Goal: Task Accomplishment & Management: Complete application form

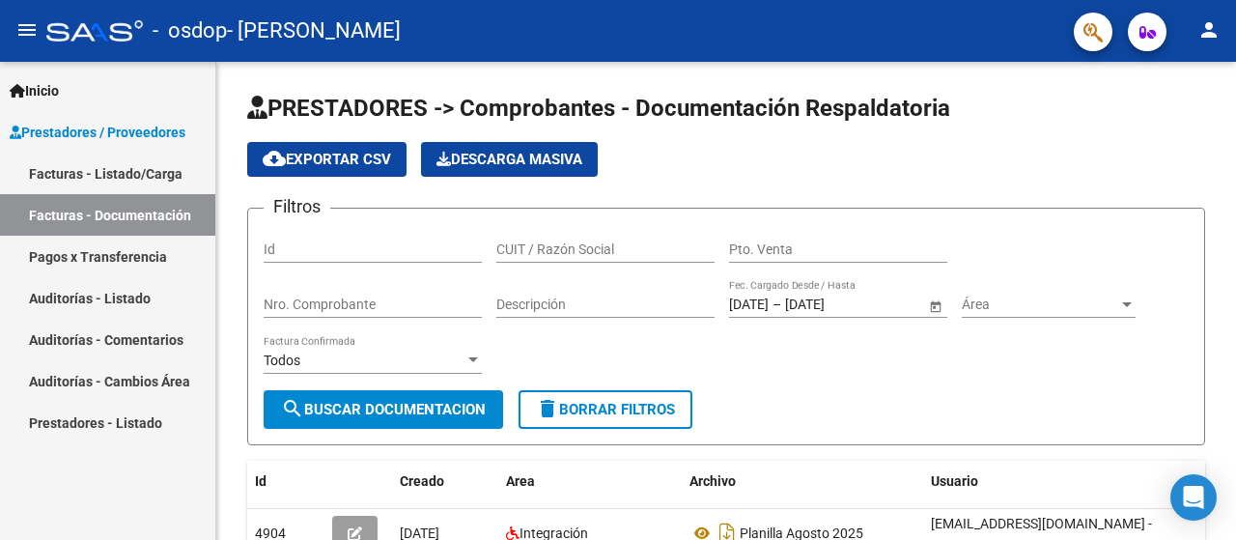
scroll to position [193, 0]
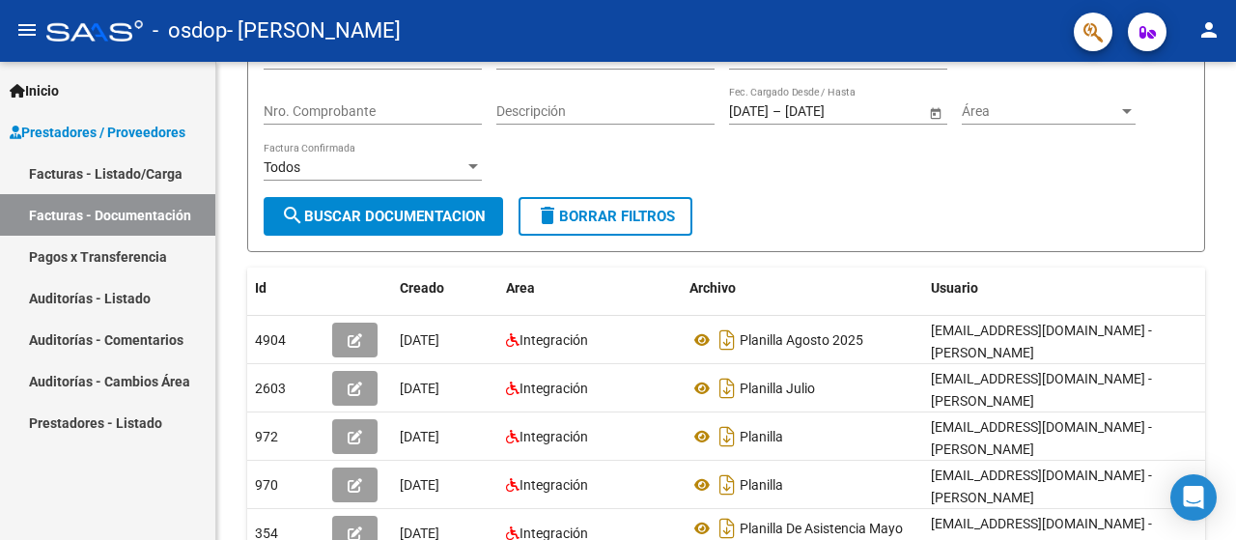
click at [124, 166] on link "Facturas - Listado/Carga" at bounding box center [107, 174] width 215 height 42
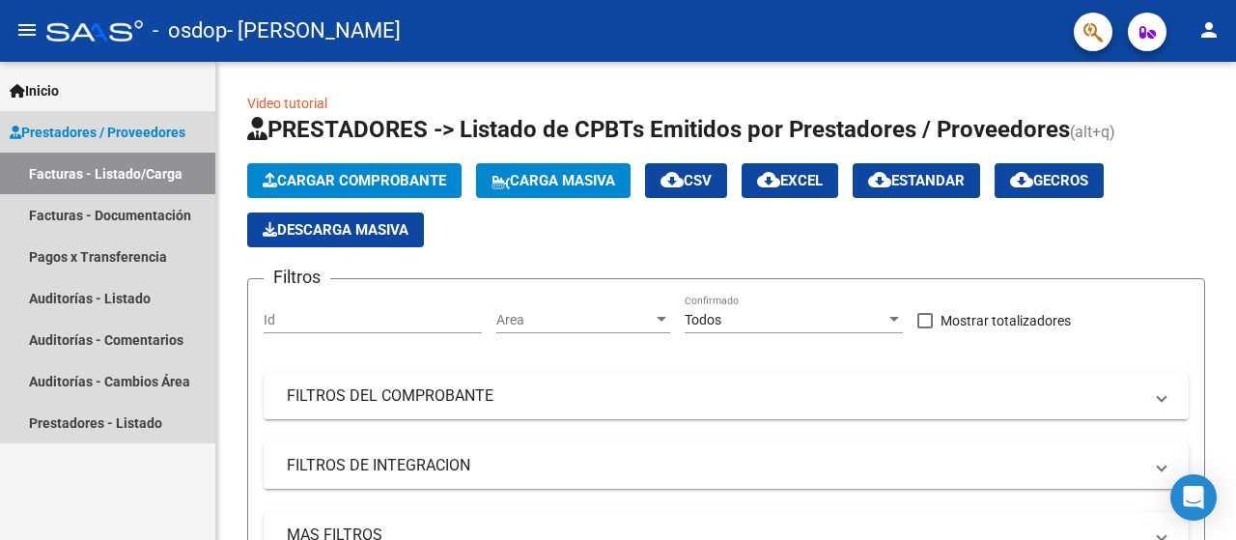
click at [122, 130] on span "Prestadores / Proveedores" at bounding box center [98, 132] width 176 height 21
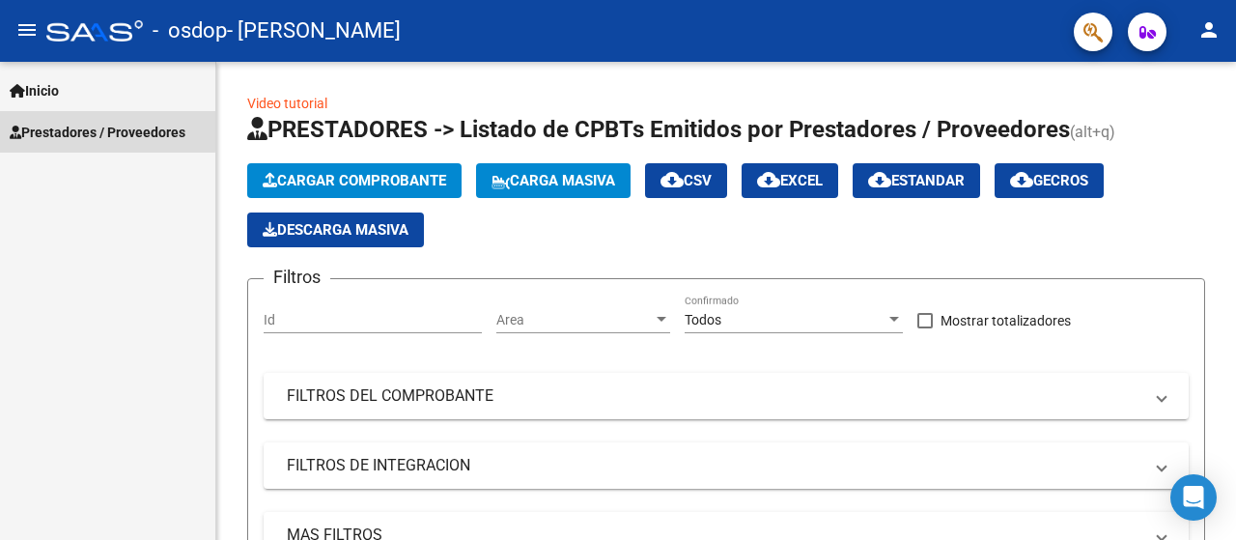
click at [86, 129] on span "Prestadores / Proveedores" at bounding box center [98, 132] width 176 height 21
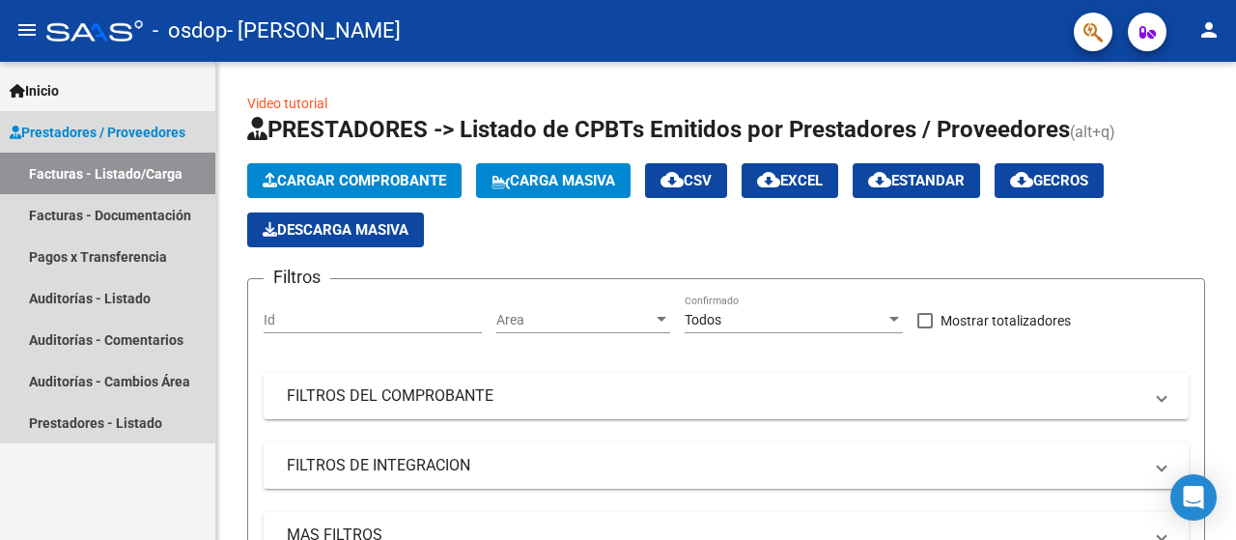
click at [98, 164] on link "Facturas - Listado/Carga" at bounding box center [107, 174] width 215 height 42
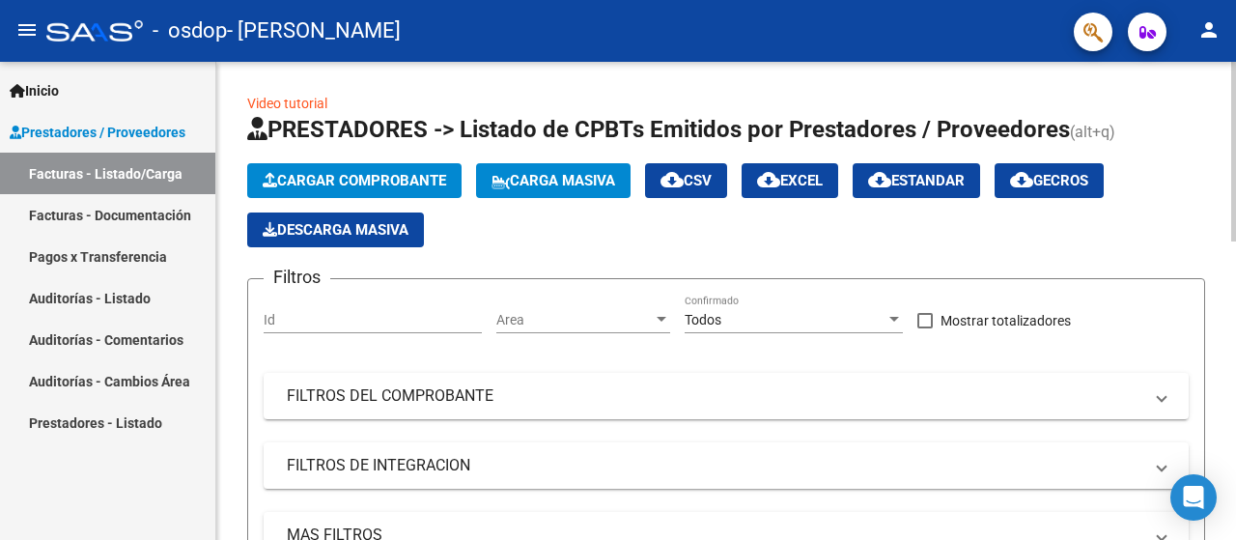
click at [380, 181] on span "Cargar Comprobante" at bounding box center [354, 180] width 183 height 17
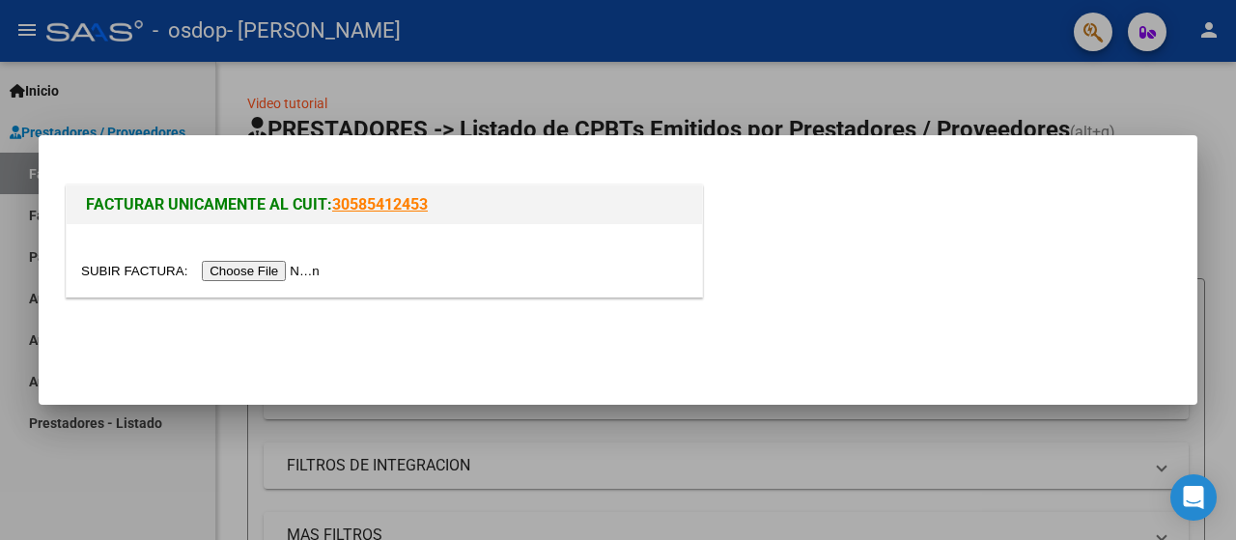
click at [283, 271] on input "file" at bounding box center [203, 271] width 244 height 20
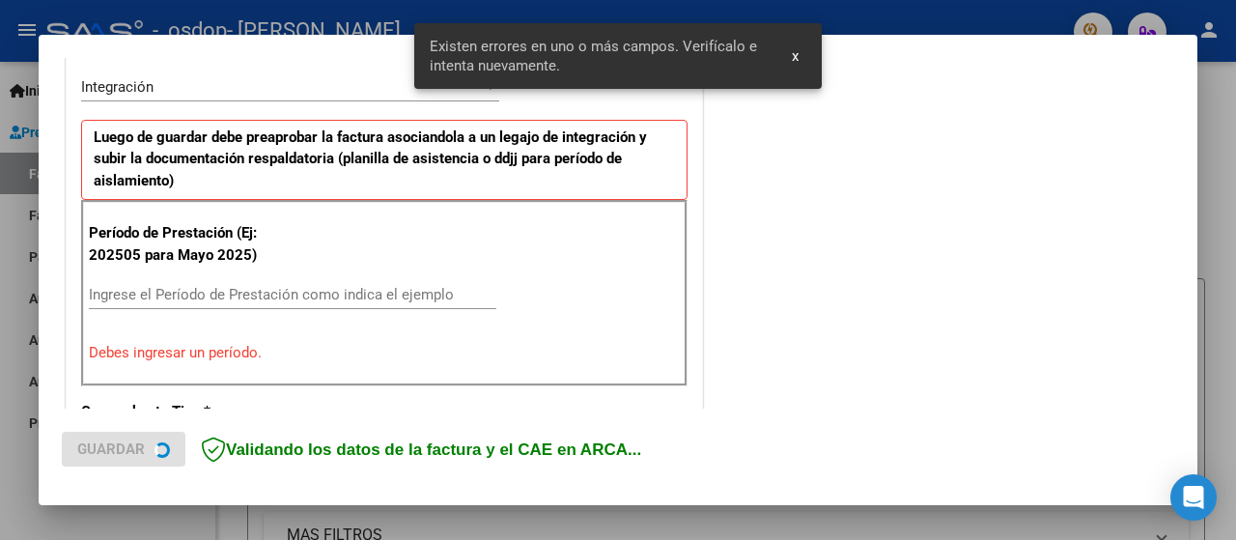
scroll to position [479, 0]
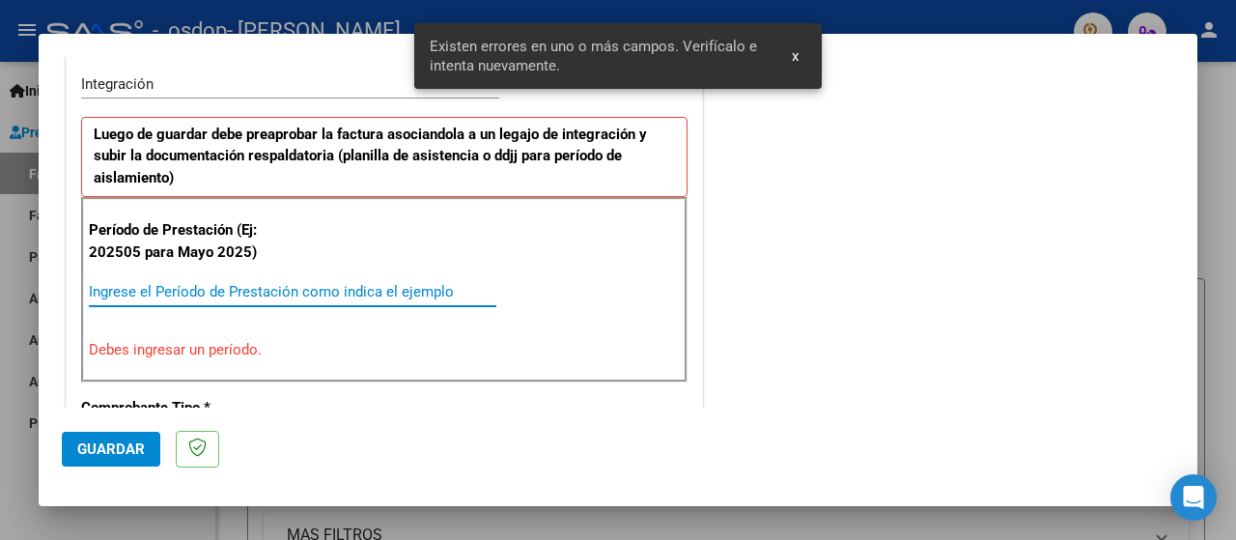
click at [172, 291] on input "Ingrese el Período de Prestación como indica el ejemplo" at bounding box center [293, 291] width 408 height 17
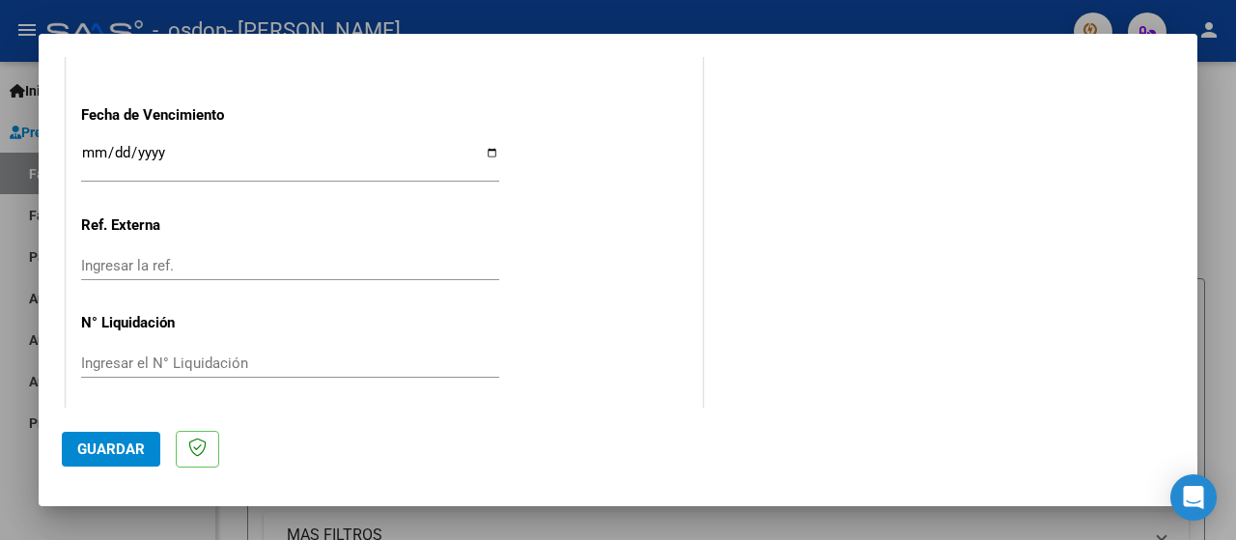
scroll to position [1387, 0]
type input "202509"
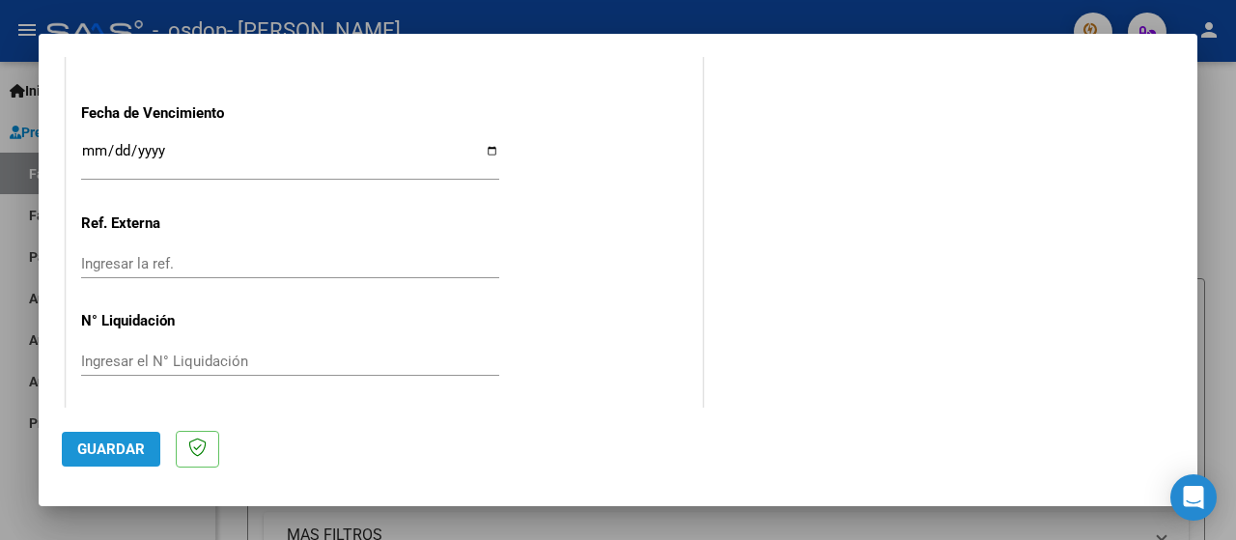
click at [126, 445] on span "Guardar" at bounding box center [111, 448] width 68 height 17
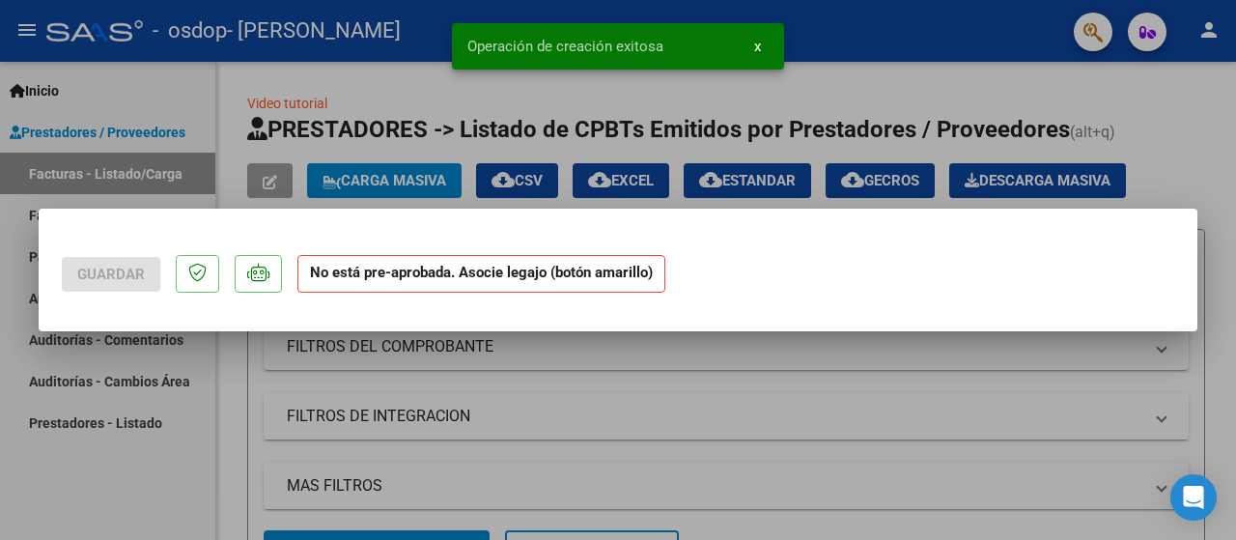
scroll to position [0, 0]
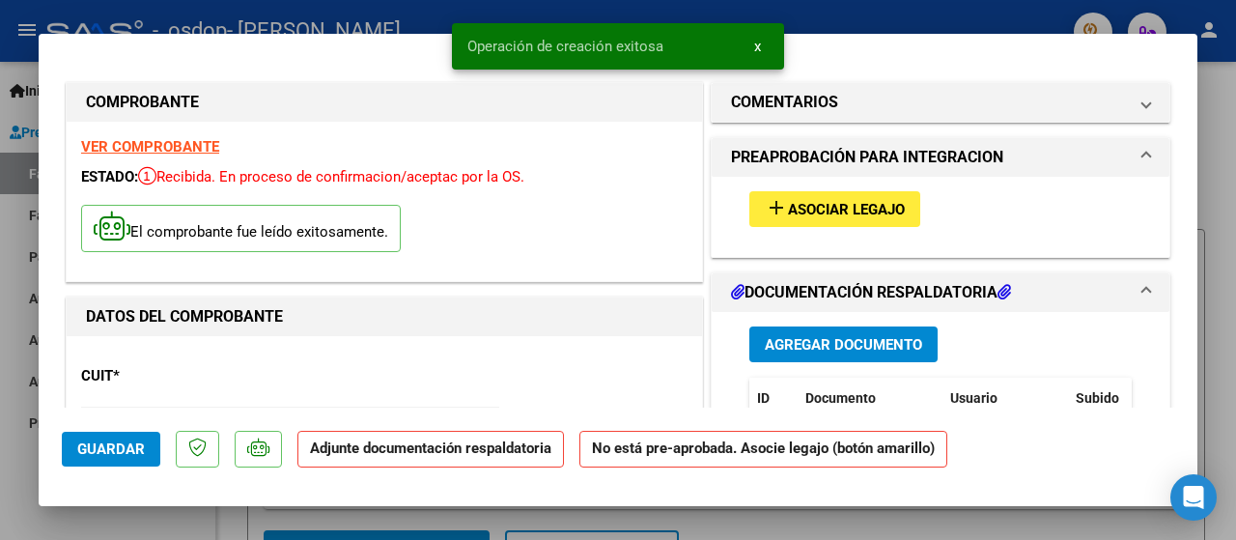
click at [804, 202] on span "Asociar Legajo" at bounding box center [846, 209] width 117 height 17
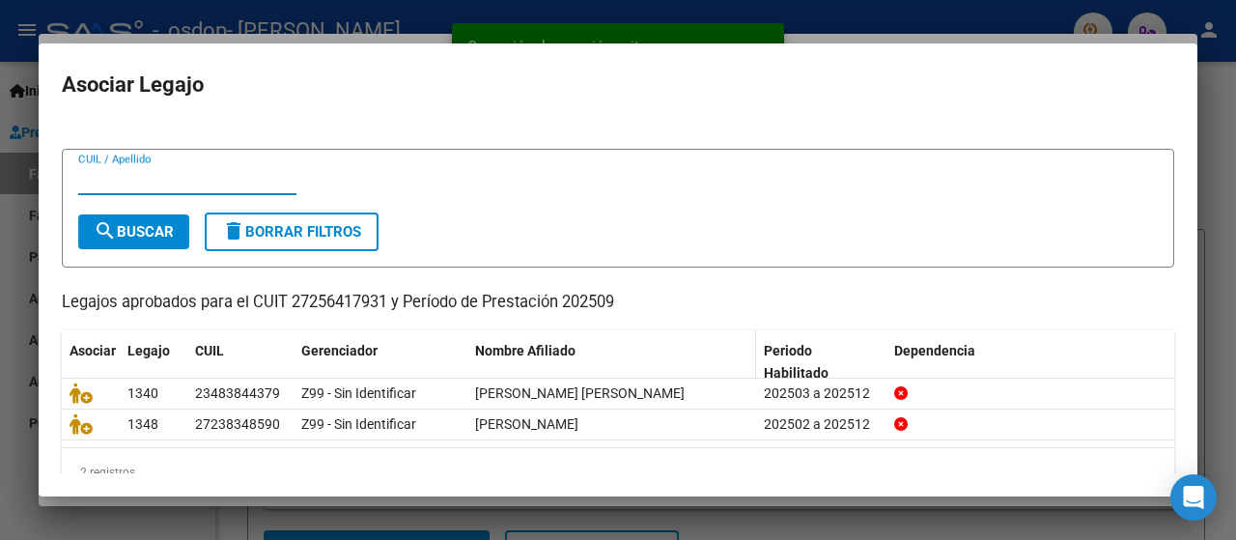
scroll to position [56, 0]
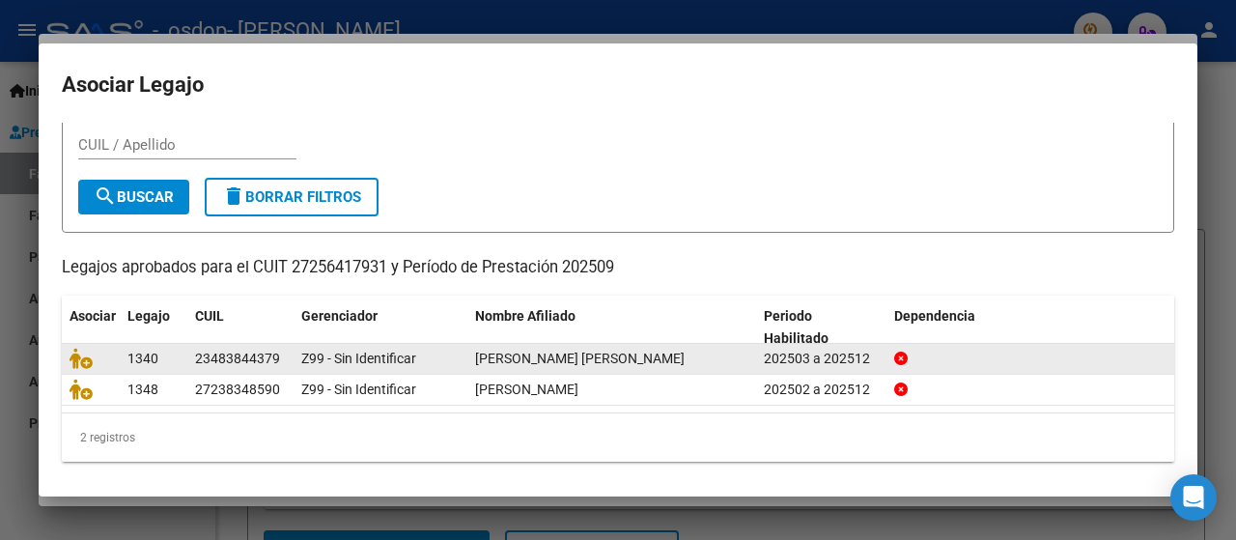
click at [595, 363] on span "[PERSON_NAME] [PERSON_NAME]" at bounding box center [580, 358] width 210 height 15
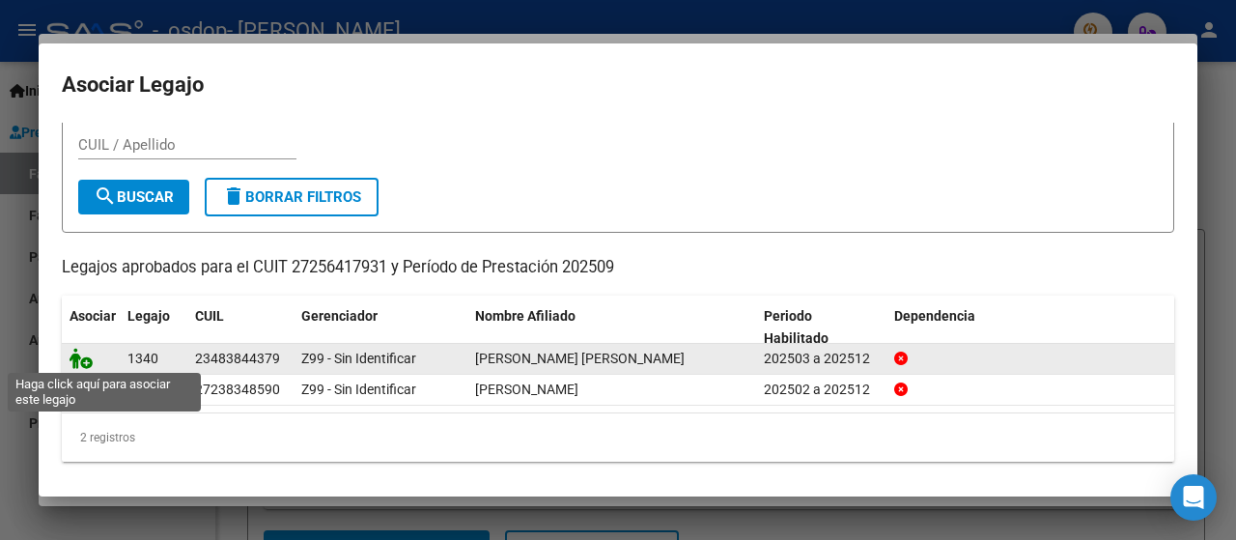
click at [76, 356] on icon at bounding box center [81, 358] width 23 height 21
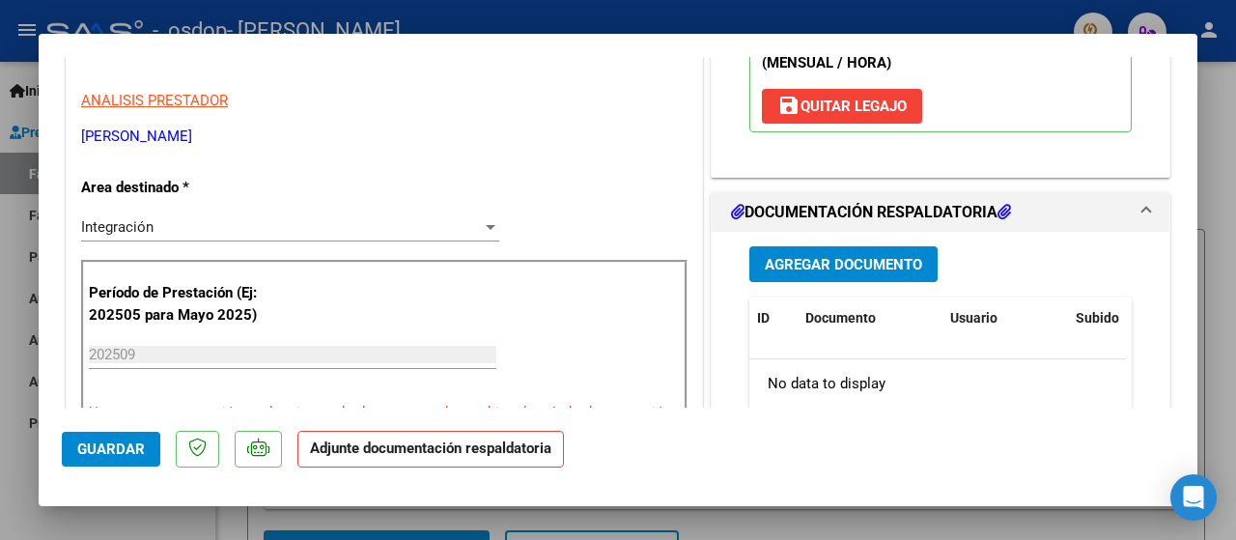
scroll to position [386, 0]
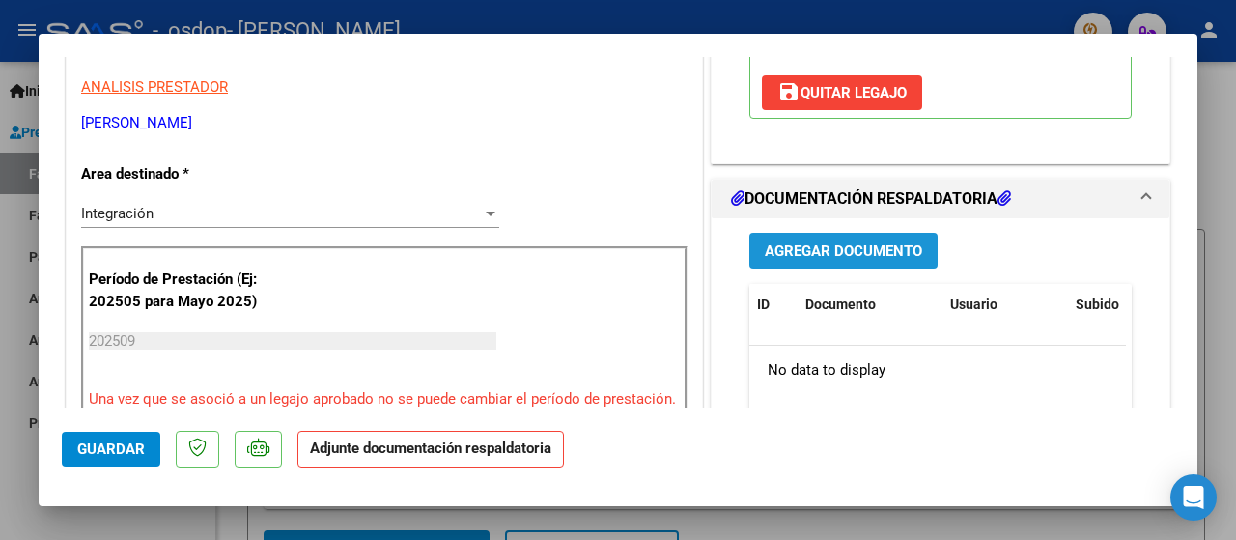
click at [825, 260] on span "Agregar Documento" at bounding box center [843, 250] width 157 height 17
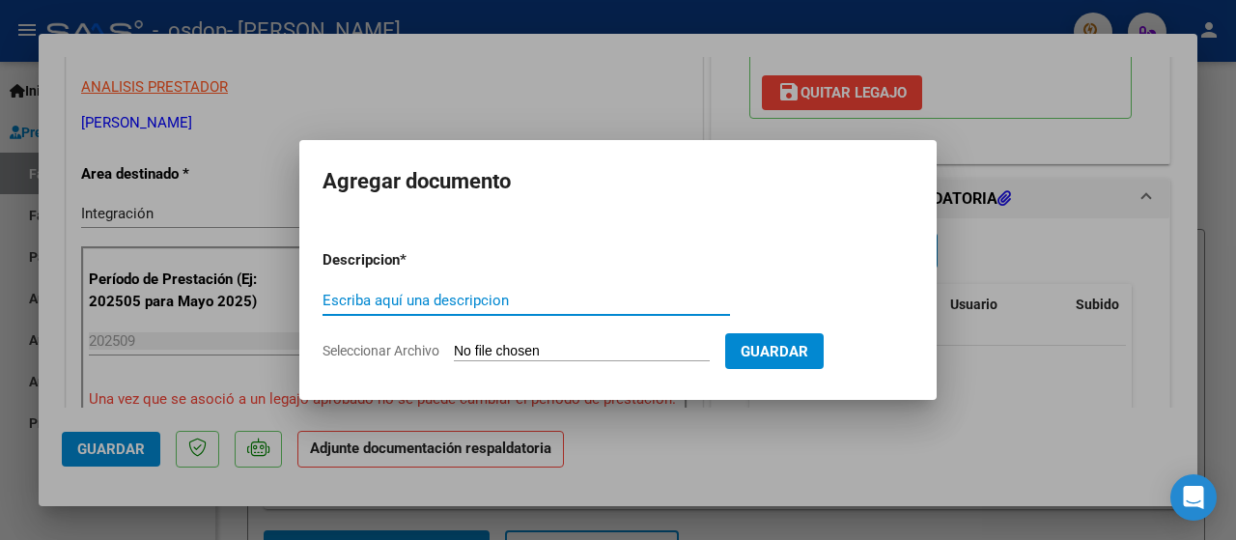
click at [415, 298] on input "Escriba aquí una descripcion" at bounding box center [527, 300] width 408 height 17
type input "PLANILLA DE ASISTENCIA"
click at [537, 349] on input "Seleccionar Archivo" at bounding box center [582, 352] width 256 height 18
click at [516, 351] on input "Seleccionar Archivo" at bounding box center [582, 352] width 256 height 18
type input "C:\fakepath\PLANILLA DE ASISTENCIA [PERSON_NAME] [DATE].jpg"
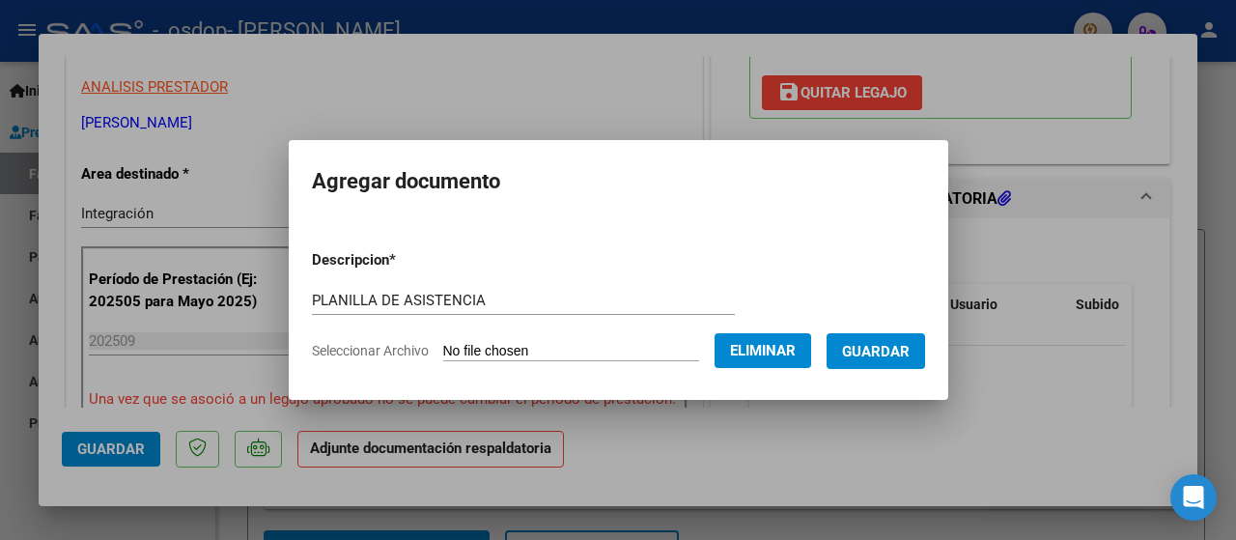
click at [908, 347] on span "Guardar" at bounding box center [876, 351] width 68 height 17
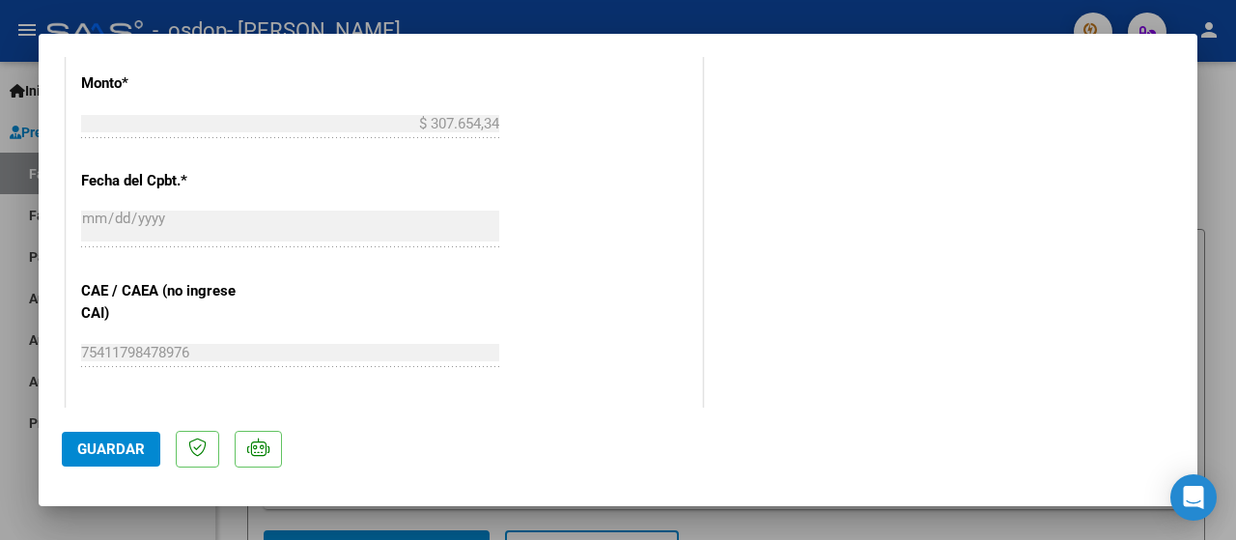
scroll to position [1062, 0]
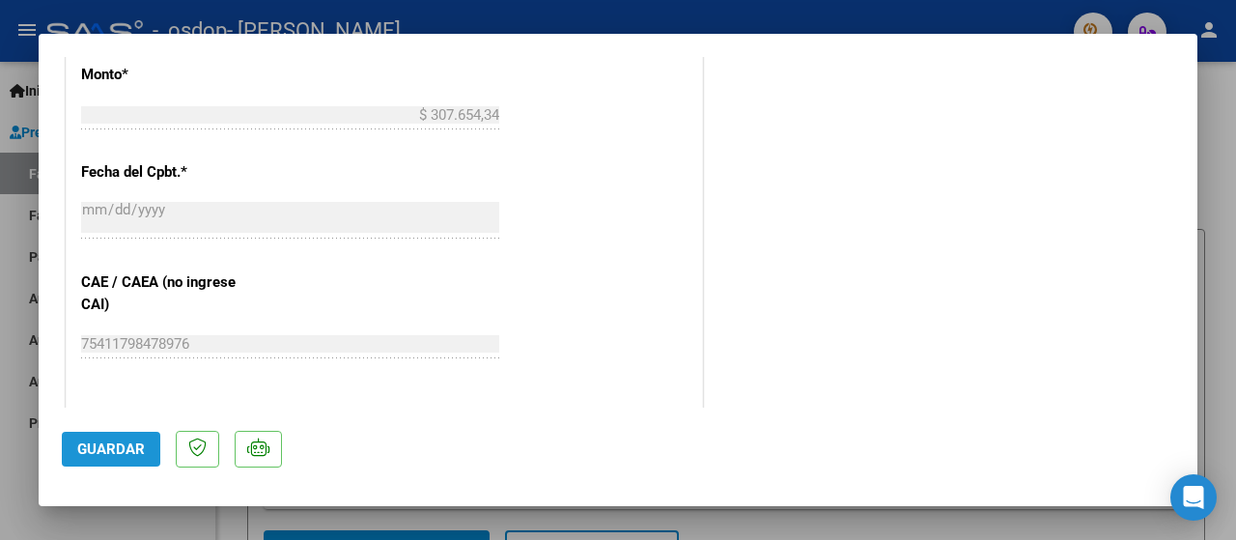
click at [120, 441] on span "Guardar" at bounding box center [111, 448] width 68 height 17
